Goal: Task Accomplishment & Management: Manage account settings

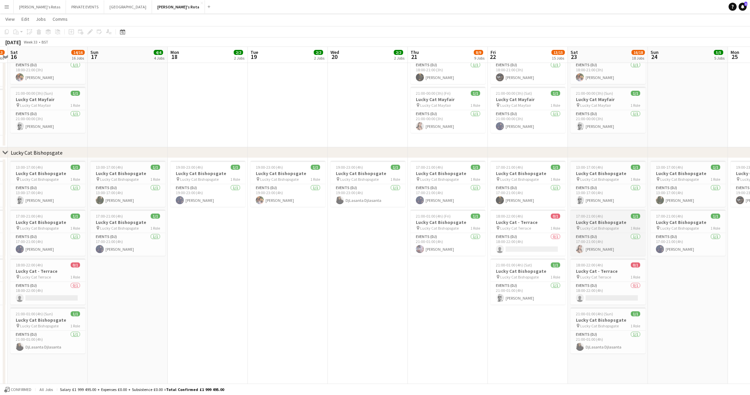
scroll to position [0, 138]
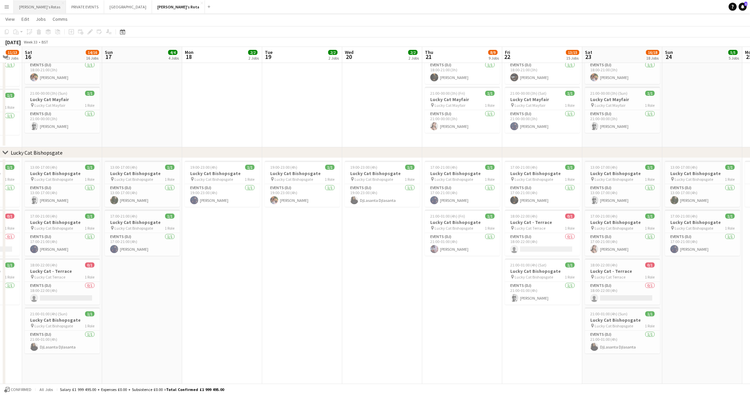
click at [32, 6] on button "[PERSON_NAME]'s Rotas Close" at bounding box center [40, 6] width 52 height 13
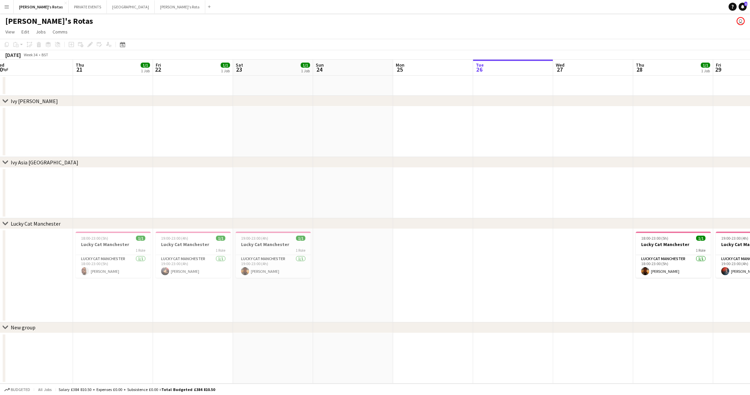
scroll to position [0, 167]
click at [107, 5] on button "MIAMI Close" at bounding box center [131, 6] width 48 height 13
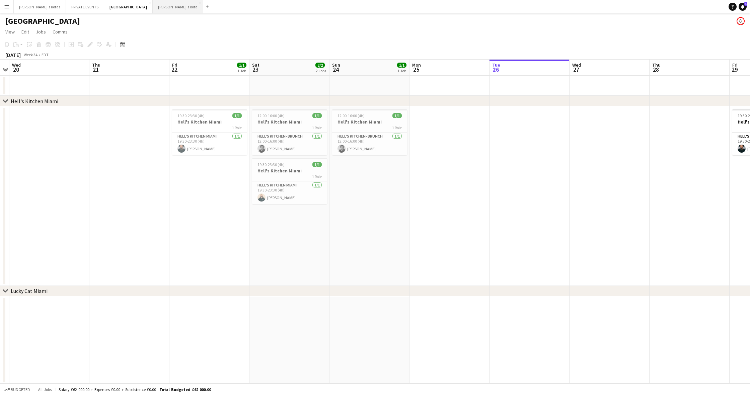
click at [153, 6] on button "[PERSON_NAME]'s Rota Close" at bounding box center [178, 6] width 51 height 13
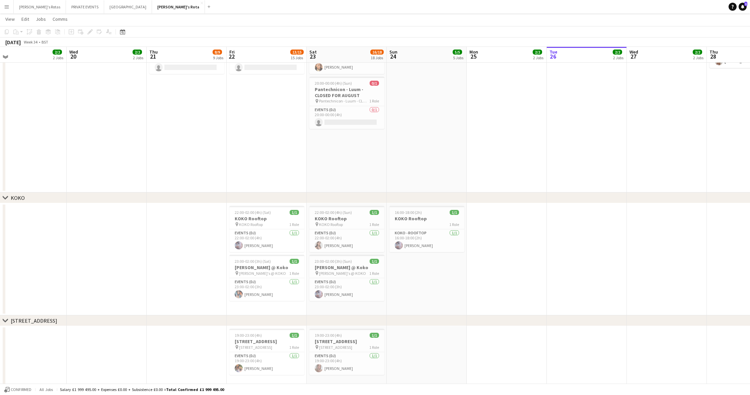
scroll to position [774, 0]
click at [284, 273] on div "pin [PERSON_NAME]'s @ KOKO 1 Role" at bounding box center [266, 273] width 75 height 5
click at [91, 30] on icon at bounding box center [90, 32] width 4 height 4
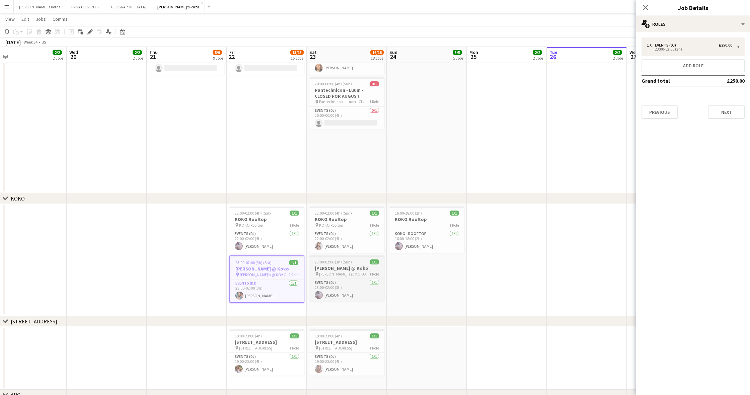
click at [351, 267] on h3 "[PERSON_NAME] @ Koko" at bounding box center [347, 268] width 75 height 6
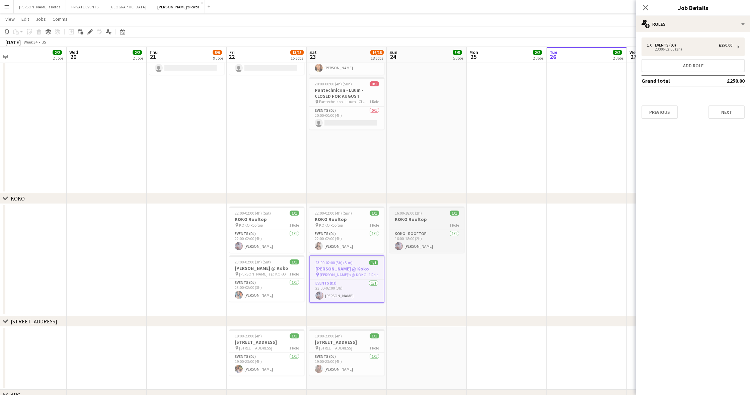
click at [420, 217] on h3 "KOKO Rooftop" at bounding box center [427, 219] width 75 height 6
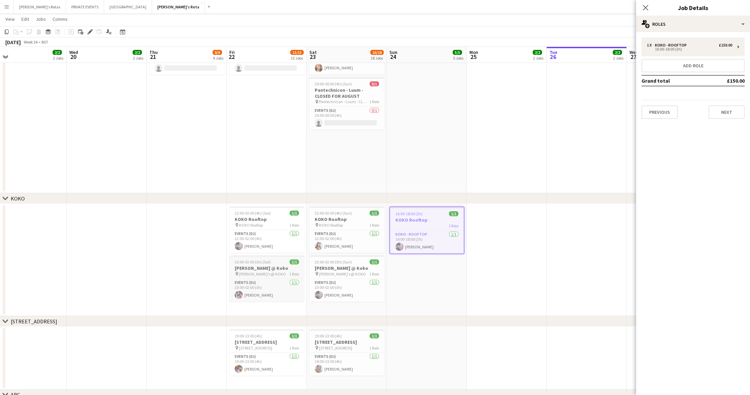
click at [267, 267] on h3 "[PERSON_NAME] @ Koko" at bounding box center [266, 268] width 75 height 6
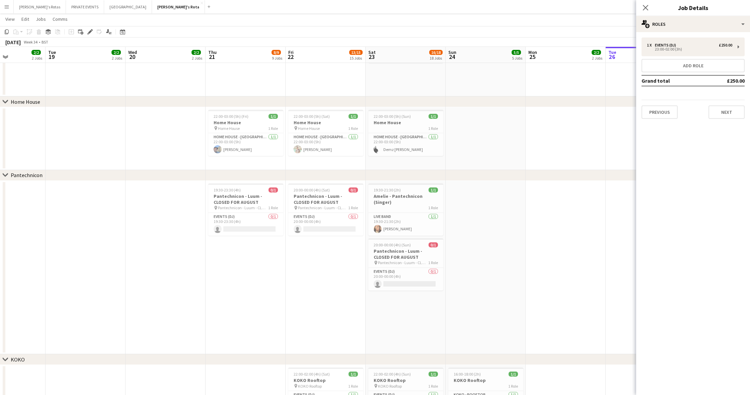
scroll to position [0, 202]
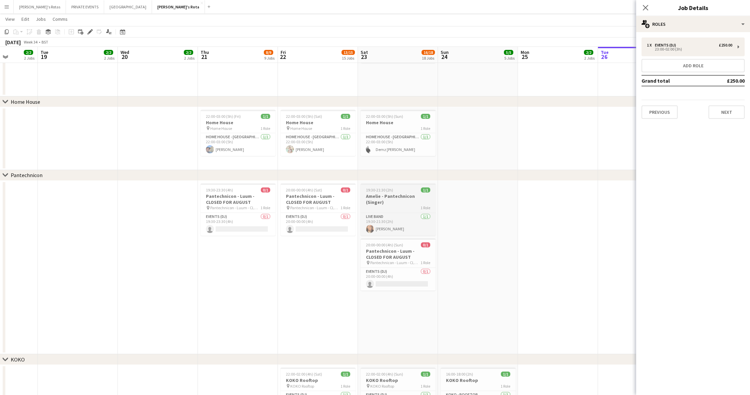
click at [392, 194] on h3 "Amelie - Pantechnicon (Singer)" at bounding box center [398, 199] width 75 height 12
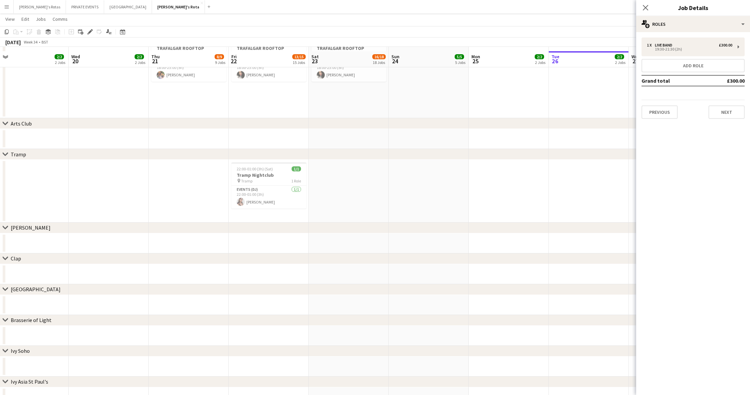
scroll to position [1271, 0]
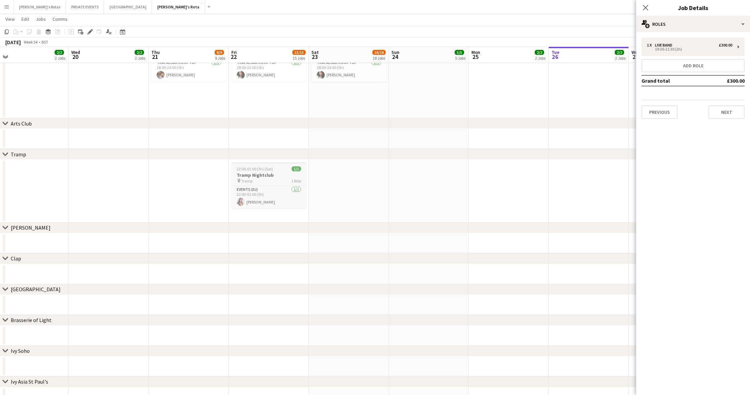
click at [260, 173] on h3 "Tramp Nightclub" at bounding box center [268, 175] width 75 height 6
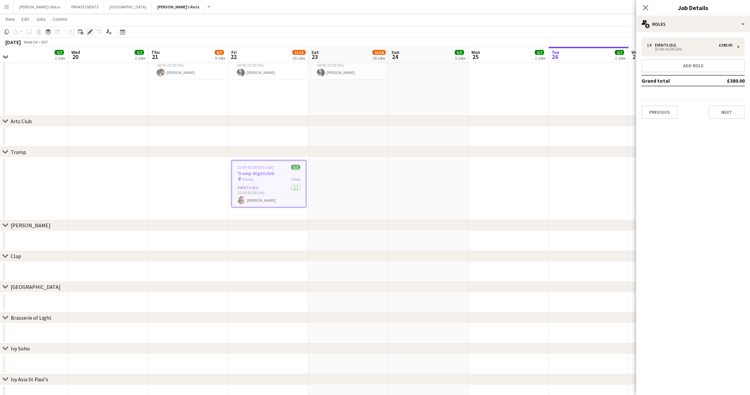
click at [89, 31] on icon "Edit" at bounding box center [89, 31] width 5 height 5
click at [397, 153] on div "chevron-right Tramp" at bounding box center [375, 152] width 750 height 11
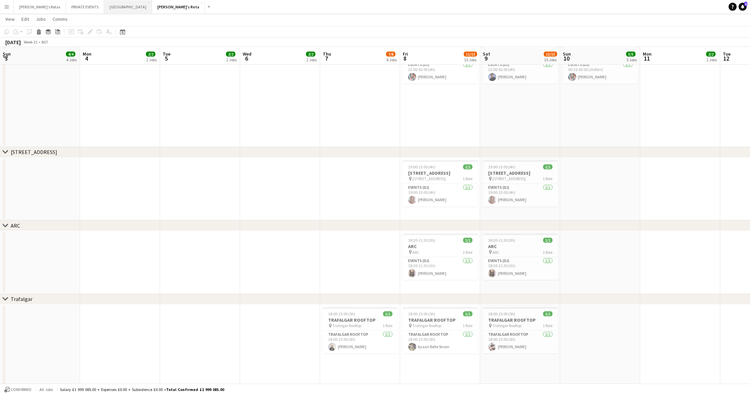
scroll to position [1001, 0]
click at [67, 7] on button "PRIVATE EVENTS Close" at bounding box center [85, 6] width 38 height 13
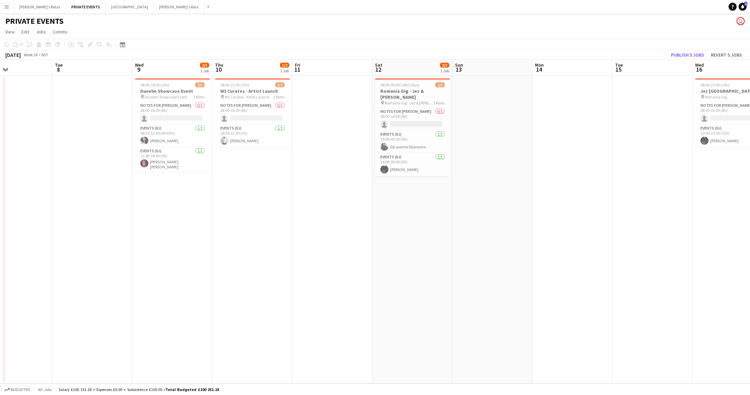
scroll to position [0, 267]
click at [258, 91] on h3 "W1 Curates - Artist Launch" at bounding box center [253, 91] width 75 height 6
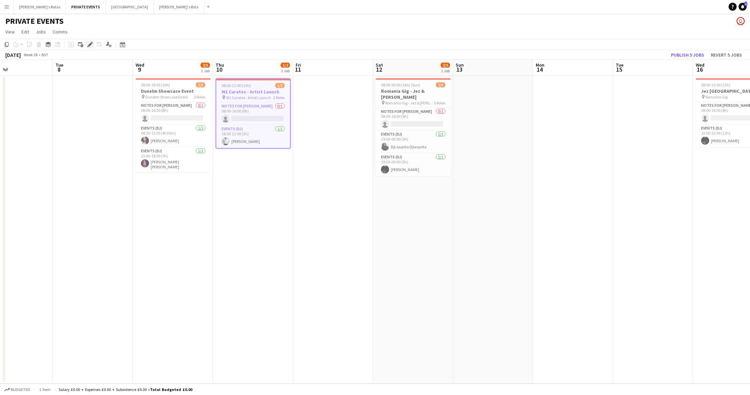
click at [91, 43] on icon at bounding box center [90, 45] width 4 height 4
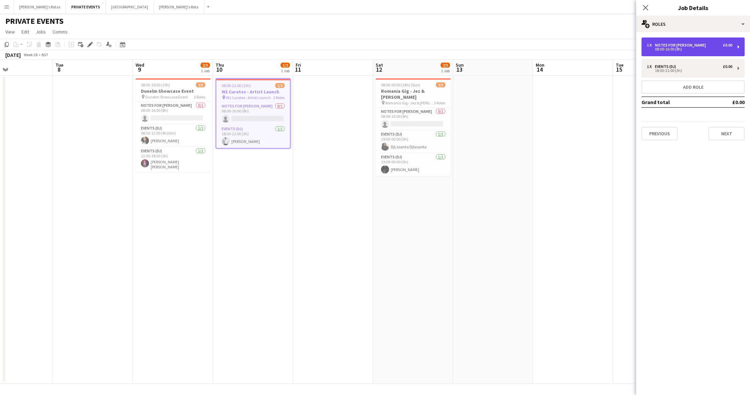
click at [675, 48] on div "08:00-16:00 (8h)" at bounding box center [689, 49] width 85 height 3
